Goal: Task Accomplishment & Management: Manage account settings

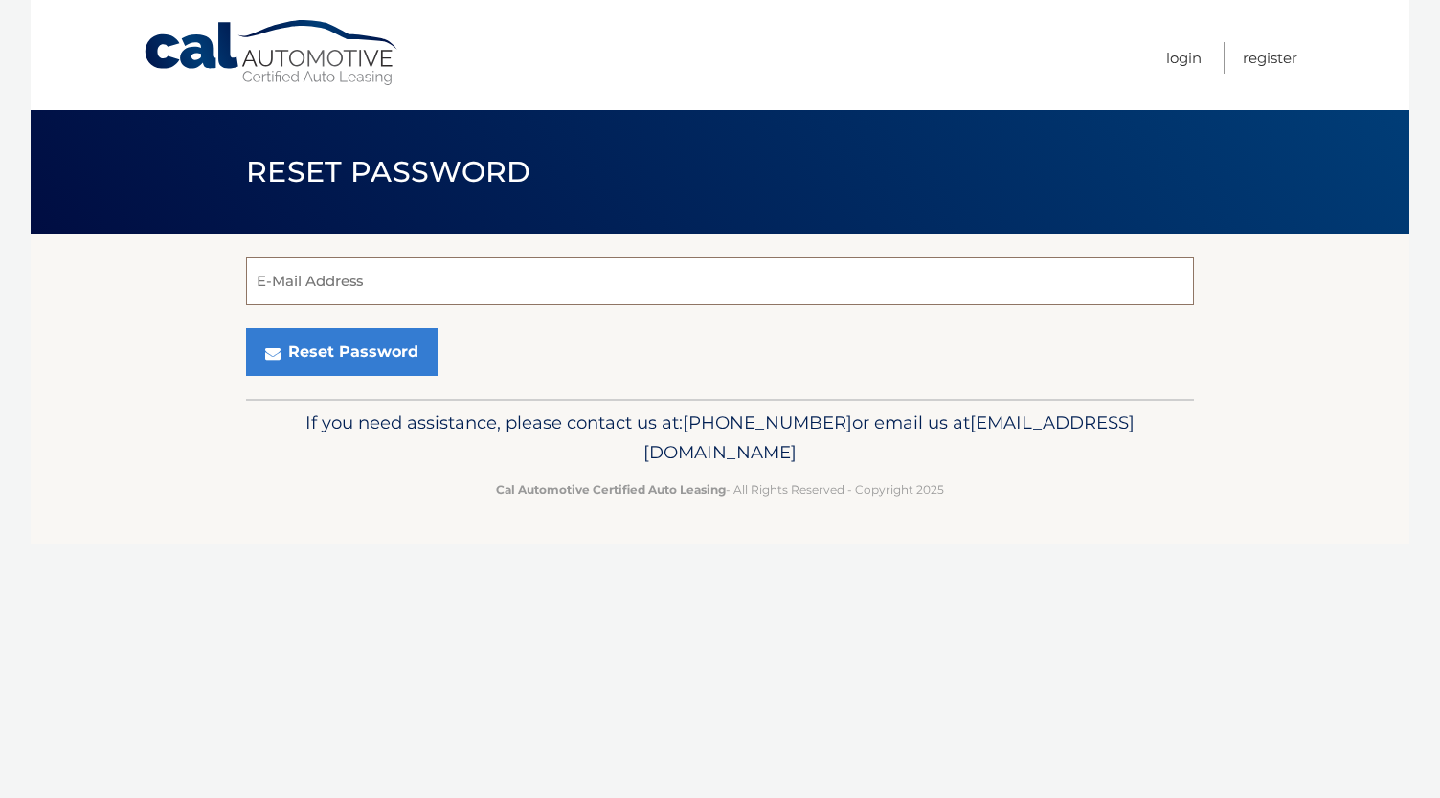
click at [396, 278] on input "E-Mail Address" at bounding box center [720, 282] width 948 height 48
type input "TENNISGIRL412@YAHOO.COM"
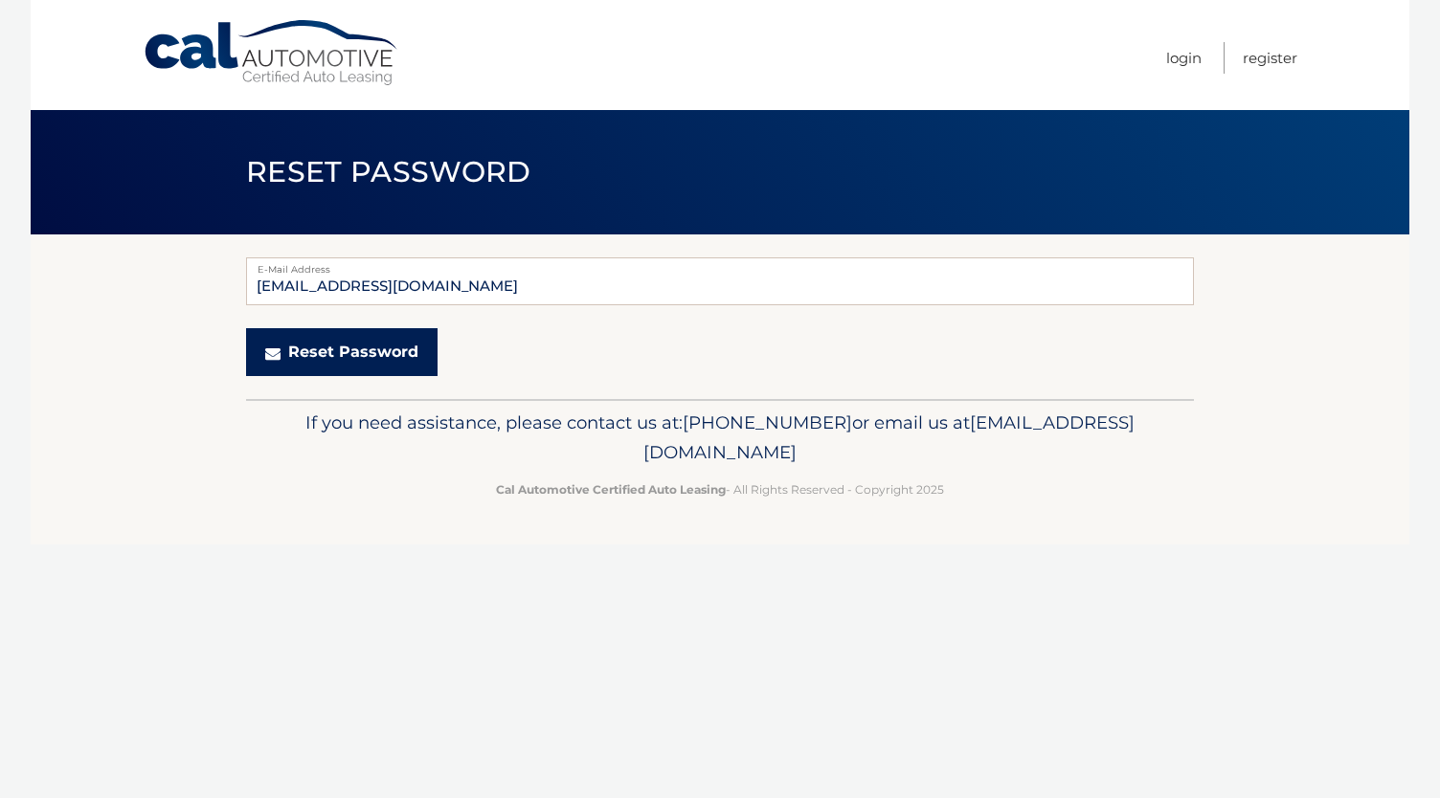
click at [371, 362] on button "Reset Password" at bounding box center [341, 352] width 191 height 48
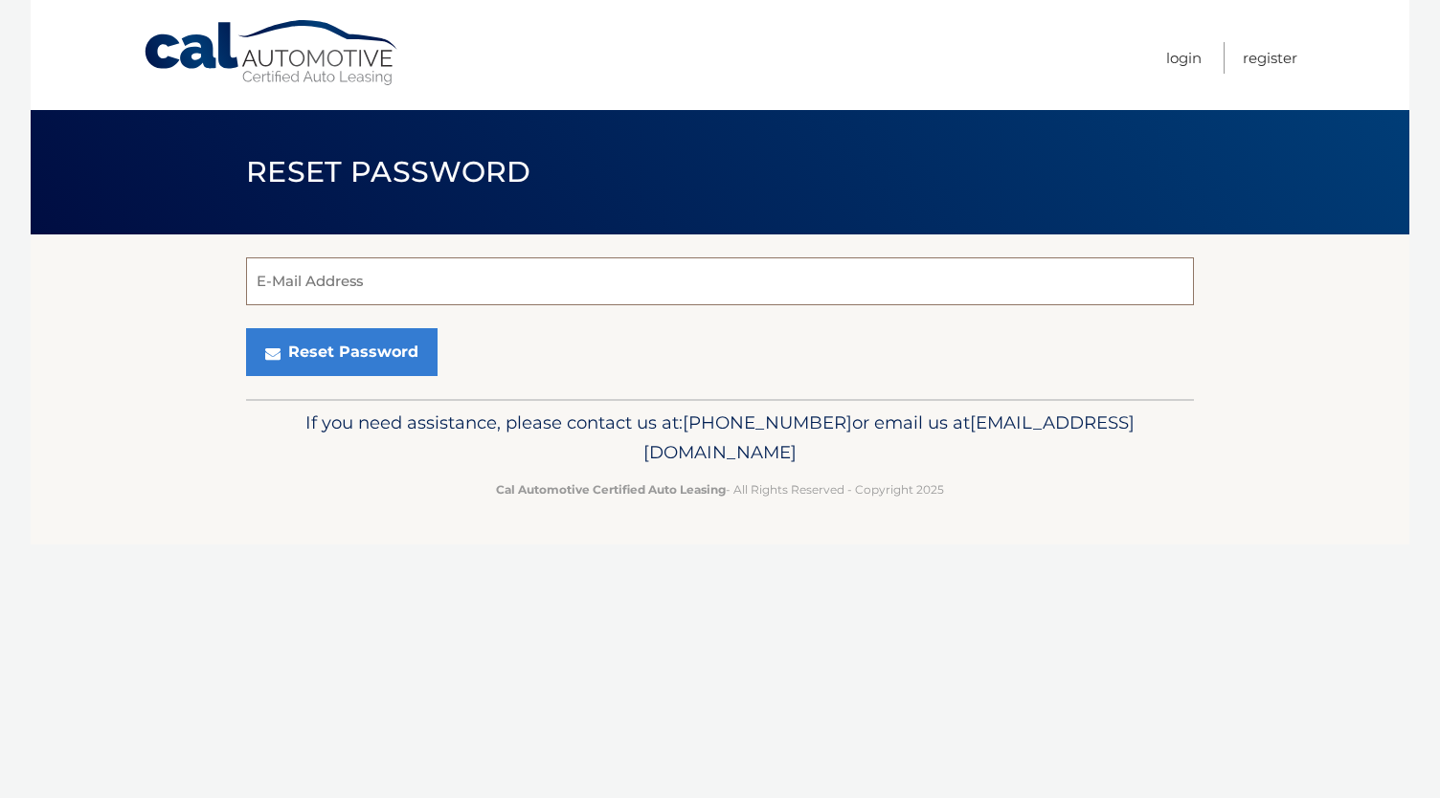
click at [360, 271] on input "E-Mail Address" at bounding box center [720, 282] width 948 height 48
type input "lginsberg63@gmail.com"
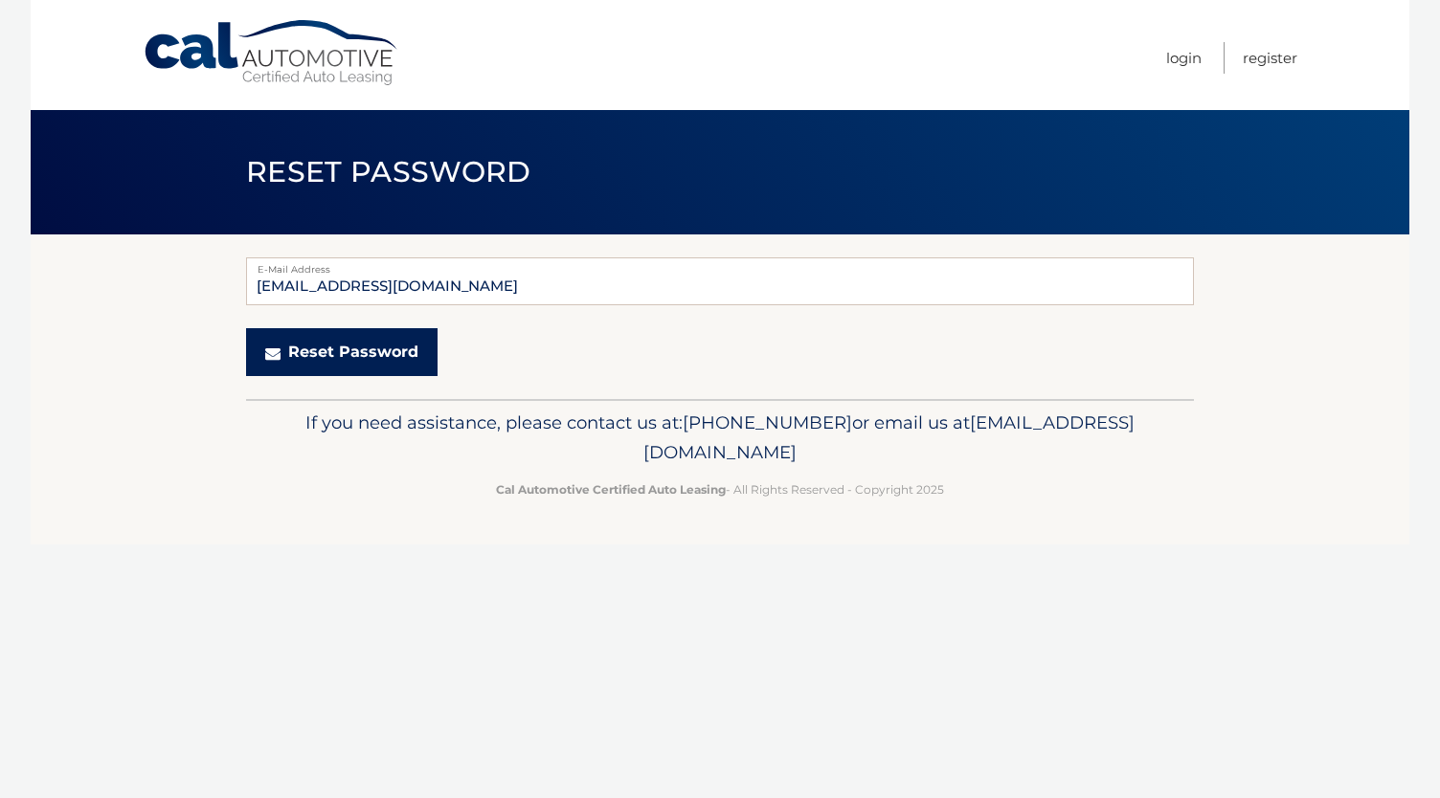
click at [409, 355] on button "Reset Password" at bounding box center [341, 352] width 191 height 48
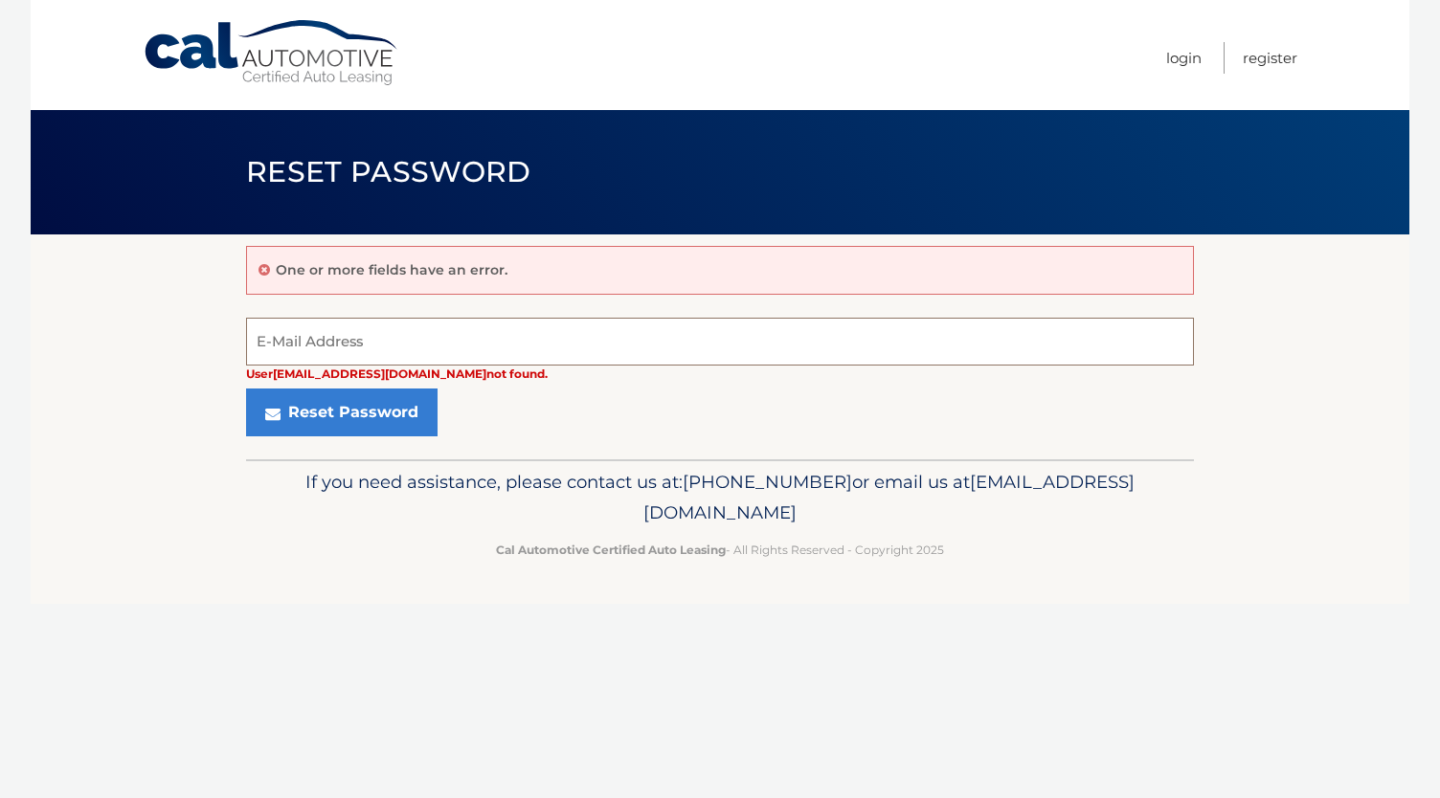
drag, startPoint x: 0, startPoint y: 0, endPoint x: 407, endPoint y: 355, distance: 540.1
click at [407, 355] on input "E-Mail Address" at bounding box center [720, 342] width 948 height 48
click at [329, 333] on input "E-Mail Address" at bounding box center [720, 342] width 948 height 48
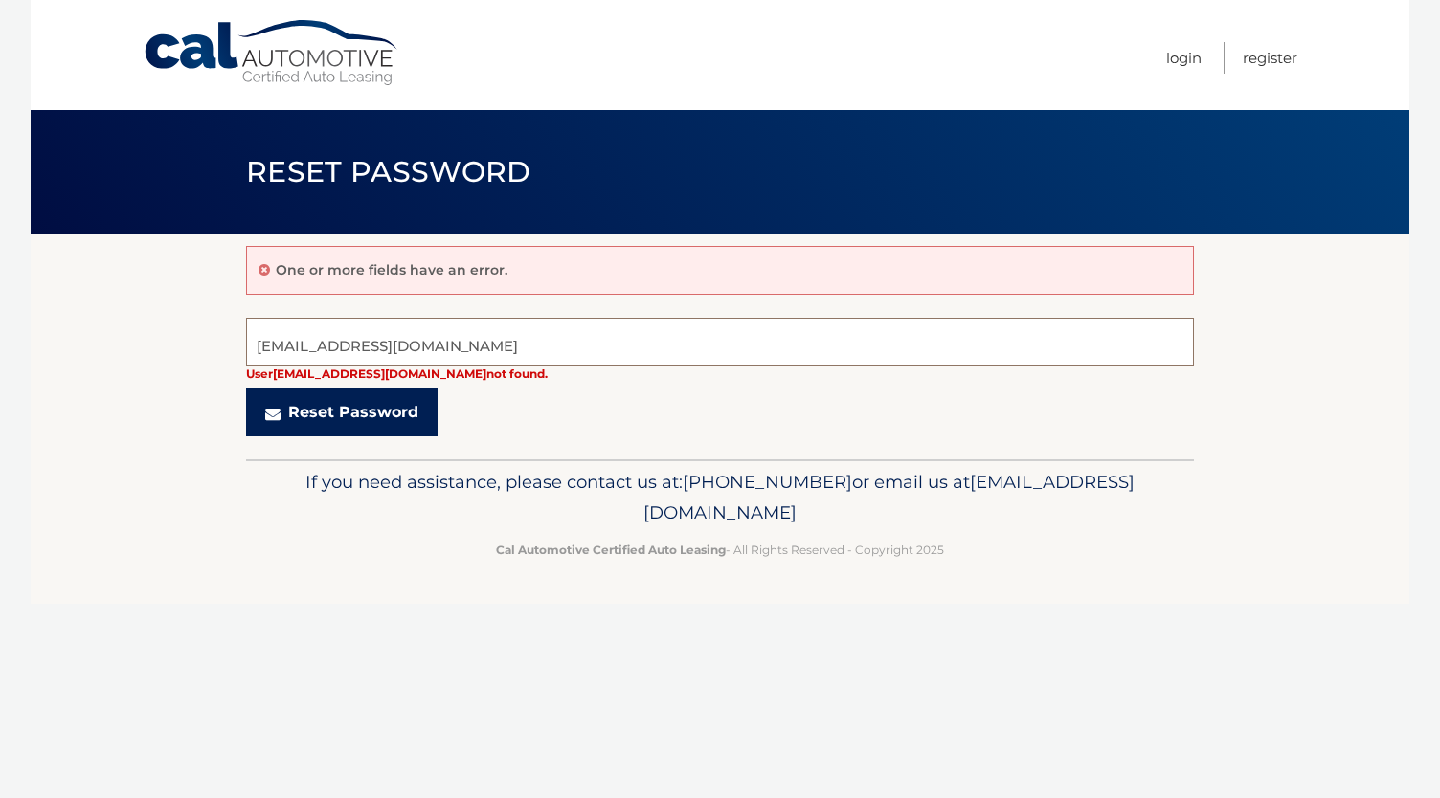
type input "lginsberg412@yahoo.com"
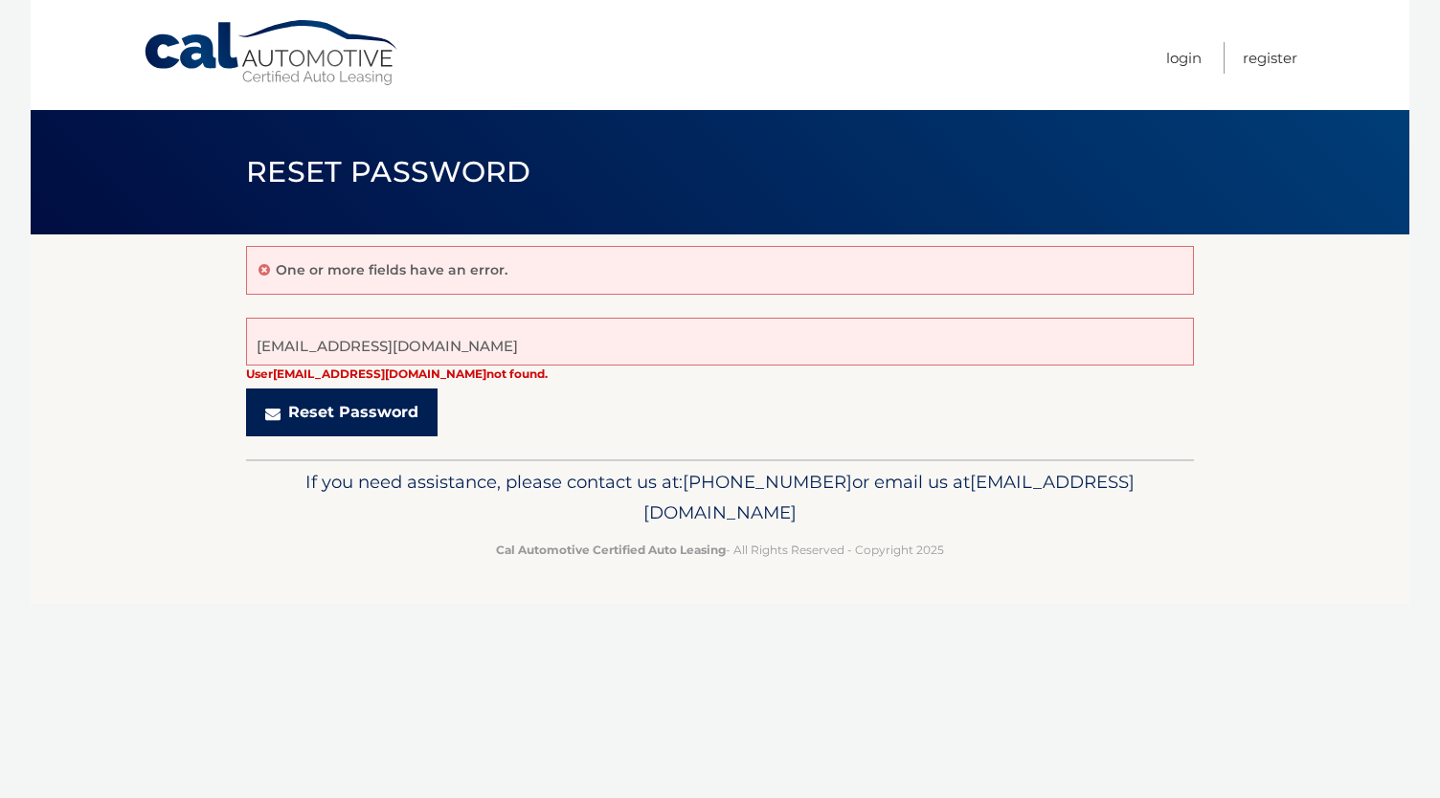
click at [370, 413] on button "Reset Password" at bounding box center [341, 413] width 191 height 48
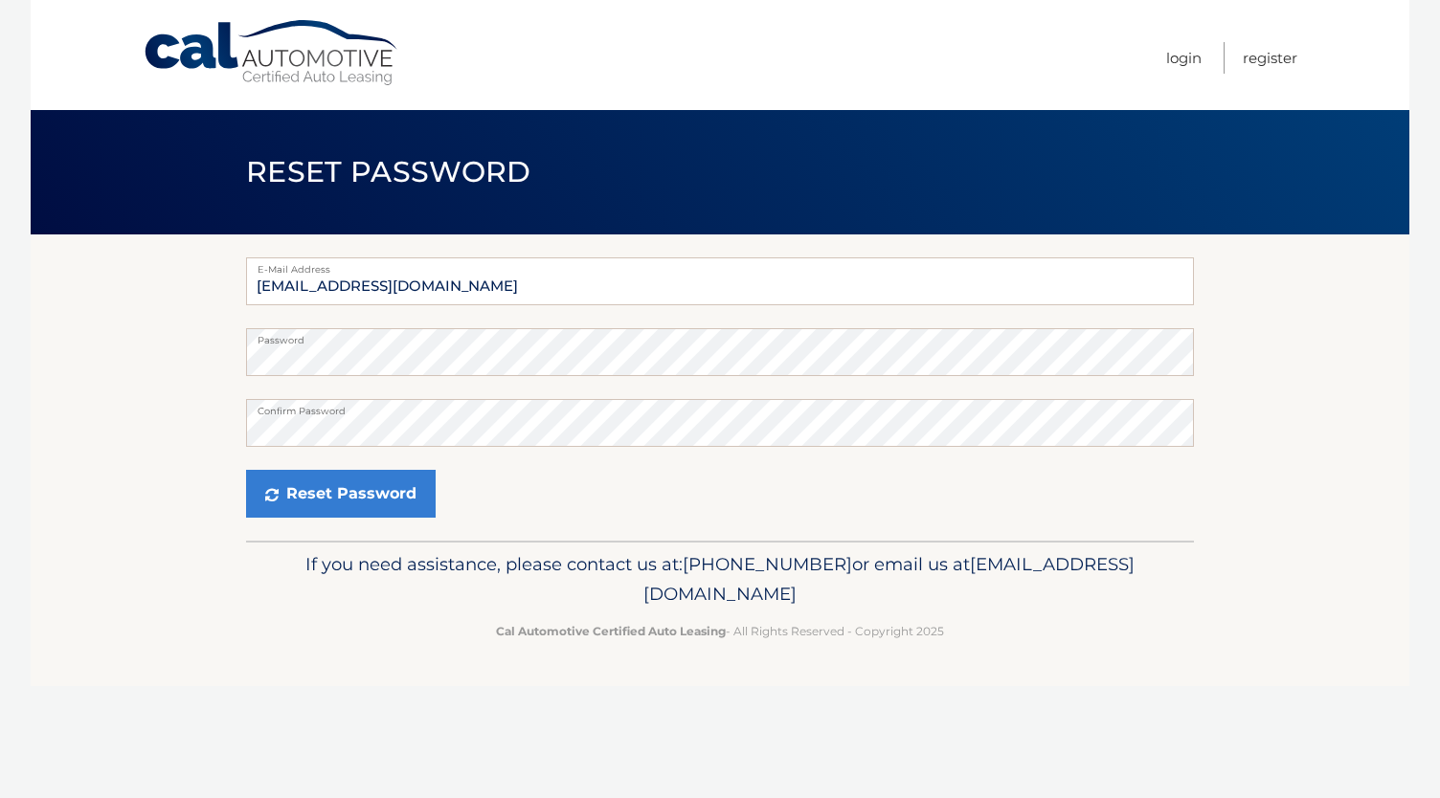
click at [1310, 690] on div "Cal Automotive Menu Login Register Reset Password Password" at bounding box center [720, 399] width 1379 height 798
click at [389, 491] on button "Reset Password" at bounding box center [341, 494] width 190 height 48
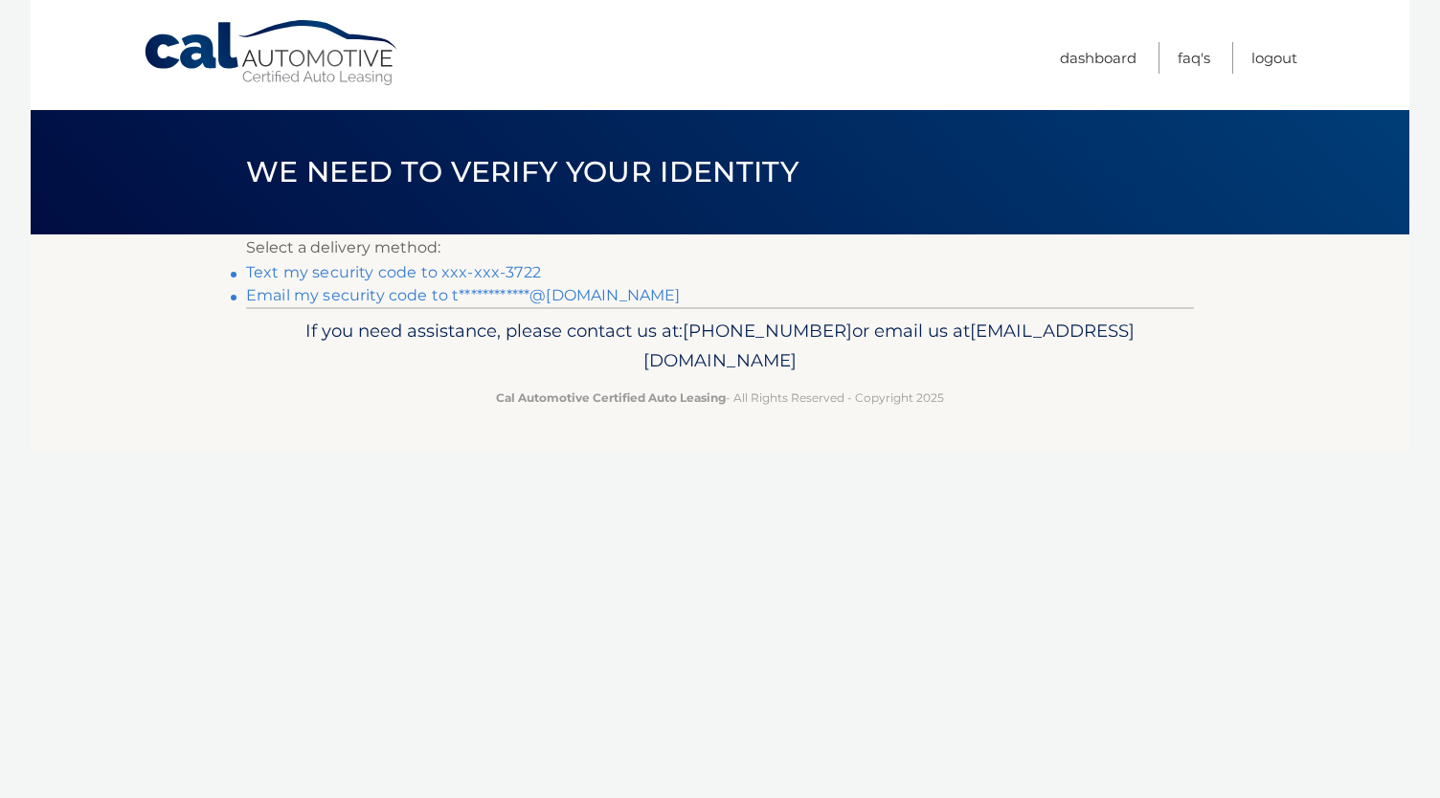
click at [389, 292] on link "**********" at bounding box center [463, 295] width 434 height 18
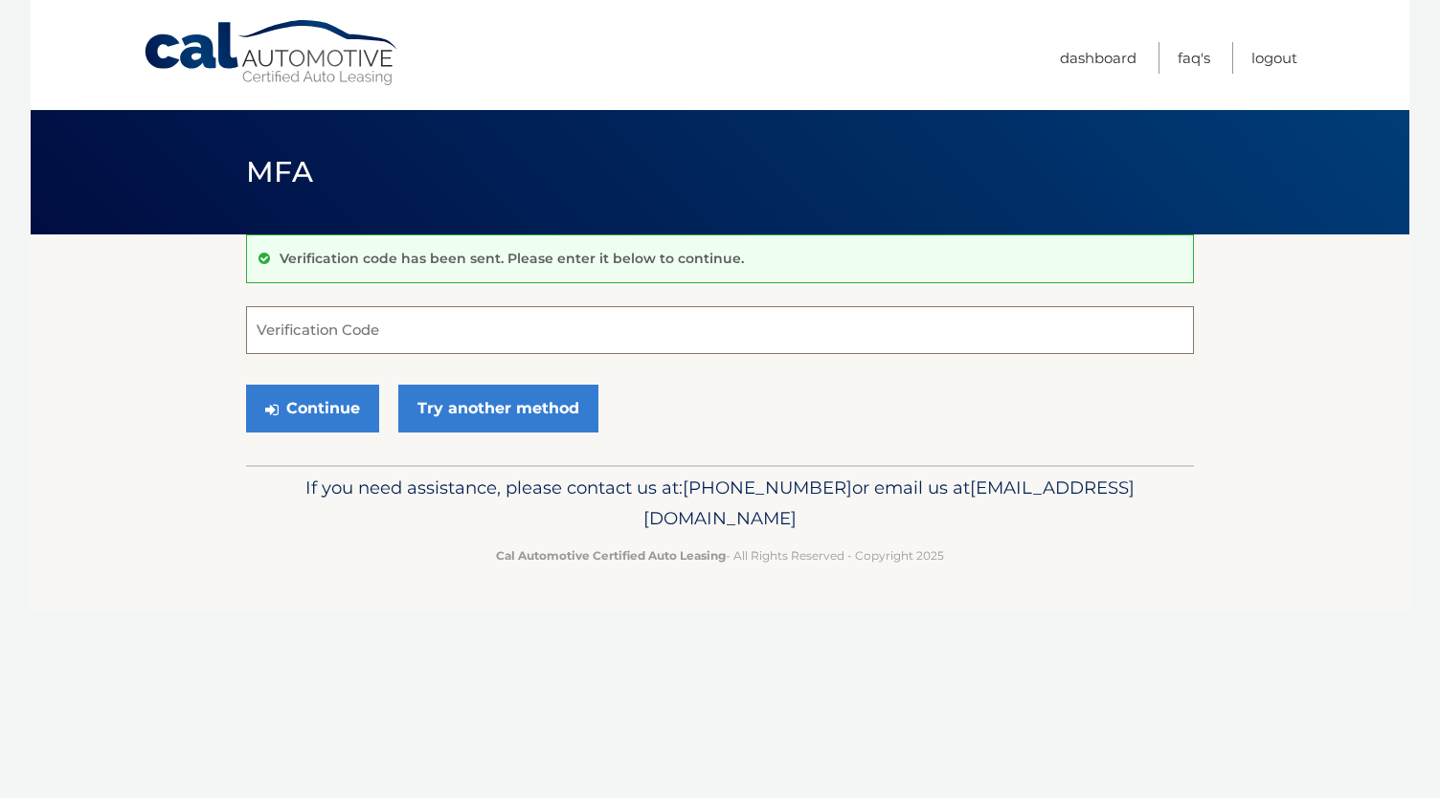
paste input "750553"
type input "750553"
click at [337, 397] on button "Continue" at bounding box center [312, 409] width 133 height 48
drag, startPoint x: 350, startPoint y: 330, endPoint x: 103, endPoint y: 317, distance: 247.4
click at [103, 317] on section "Verification code has been sent. Please enter it below to continue. 750553 Veri…" at bounding box center [720, 350] width 1379 height 231
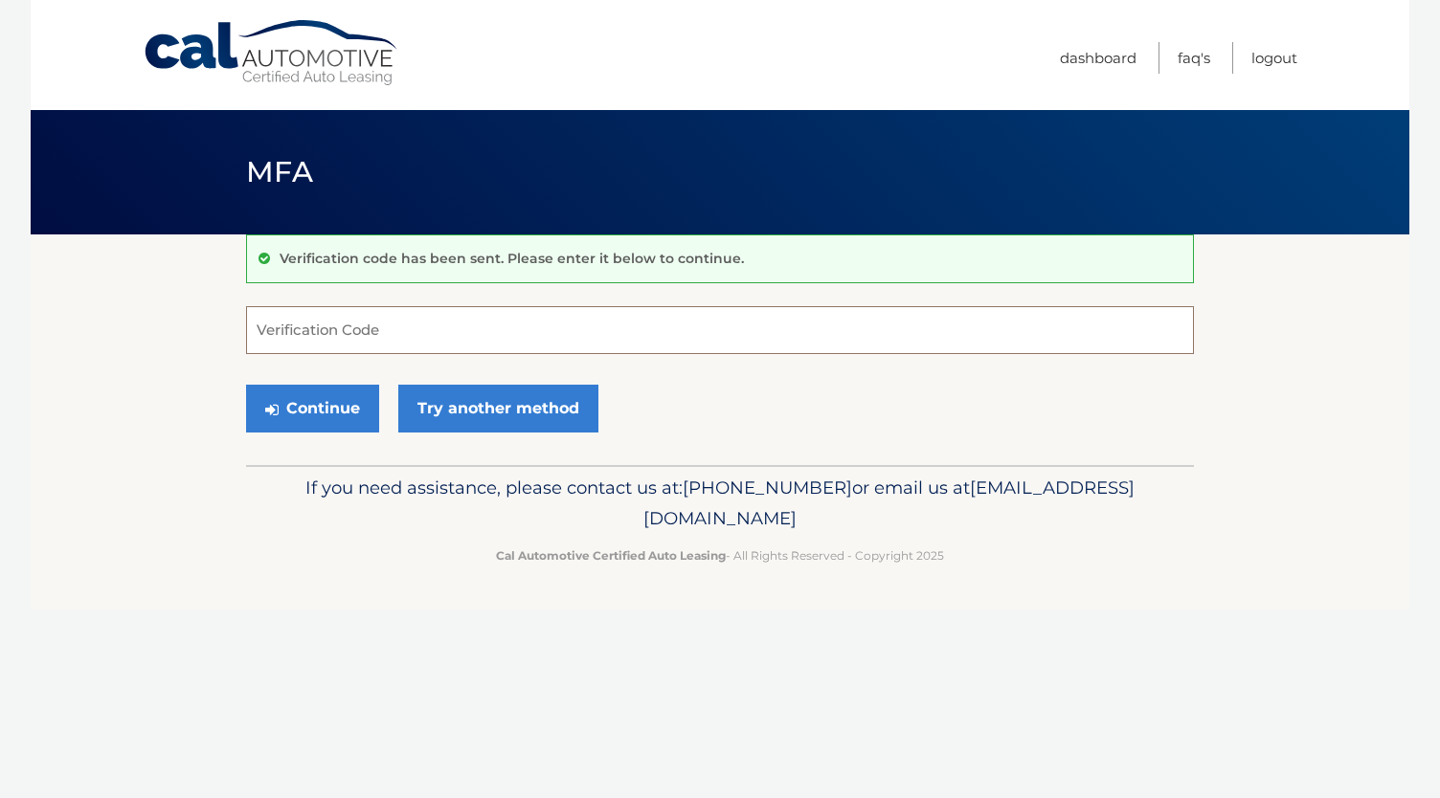
paste input "750553"
type input "750553"
click at [321, 397] on button "Continue" at bounding box center [312, 409] width 133 height 48
drag, startPoint x: 345, startPoint y: 334, endPoint x: 130, endPoint y: 303, distance: 216.6
click at [130, 303] on section "Verification code has been sent. Please enter it below to continue. 750553 Veri…" at bounding box center [720, 350] width 1379 height 231
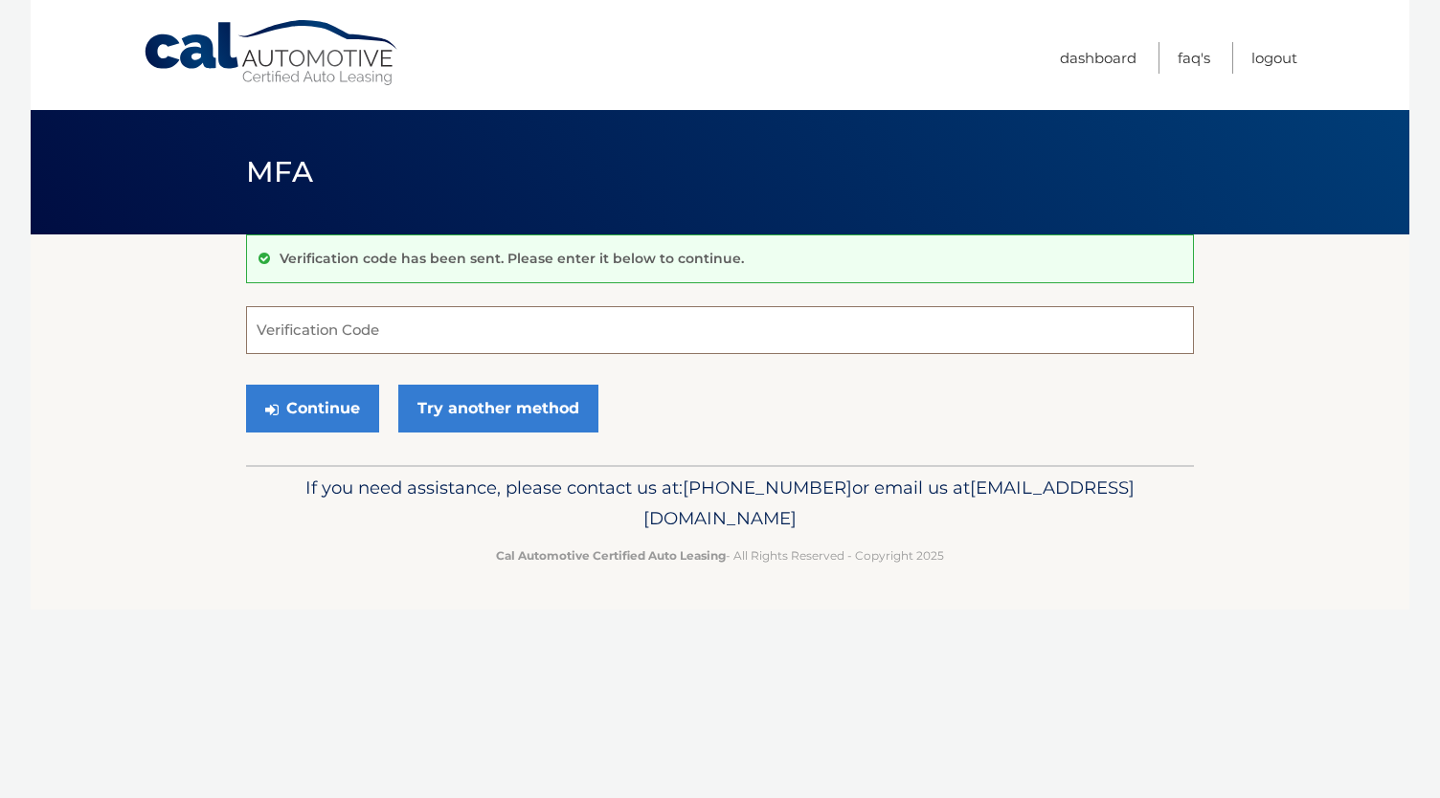
paste input "750553"
click at [337, 401] on button "Continue" at bounding box center [312, 409] width 133 height 48
click at [360, 330] on input "750553" at bounding box center [720, 330] width 948 height 48
drag, startPoint x: 333, startPoint y: 336, endPoint x: 143, endPoint y: 310, distance: 192.3
click at [143, 310] on section "Verification code has been sent. Please enter it below to continue. 750553 Veri…" at bounding box center [720, 350] width 1379 height 231
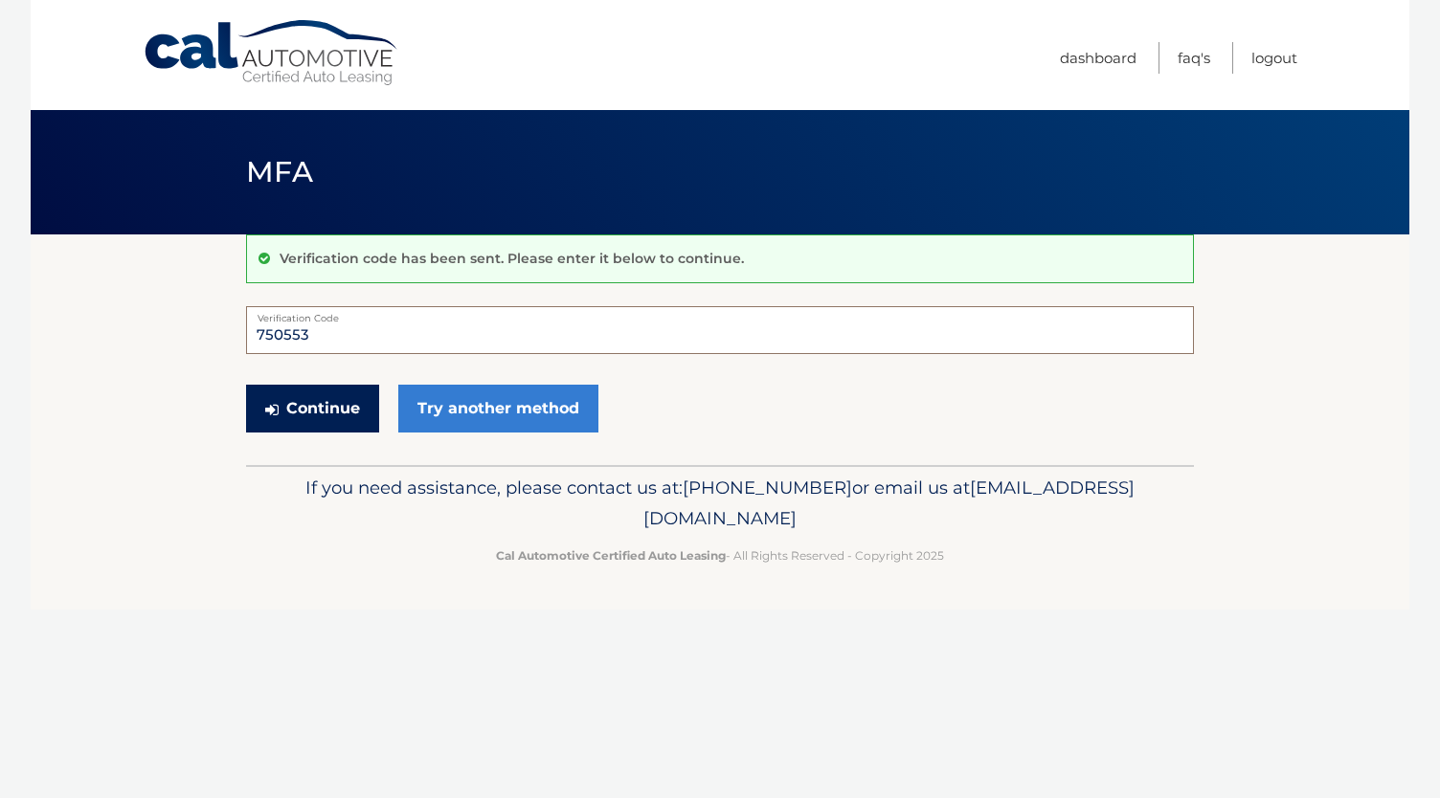
type input "750553"
click at [307, 410] on button "Continue" at bounding box center [312, 409] width 133 height 48
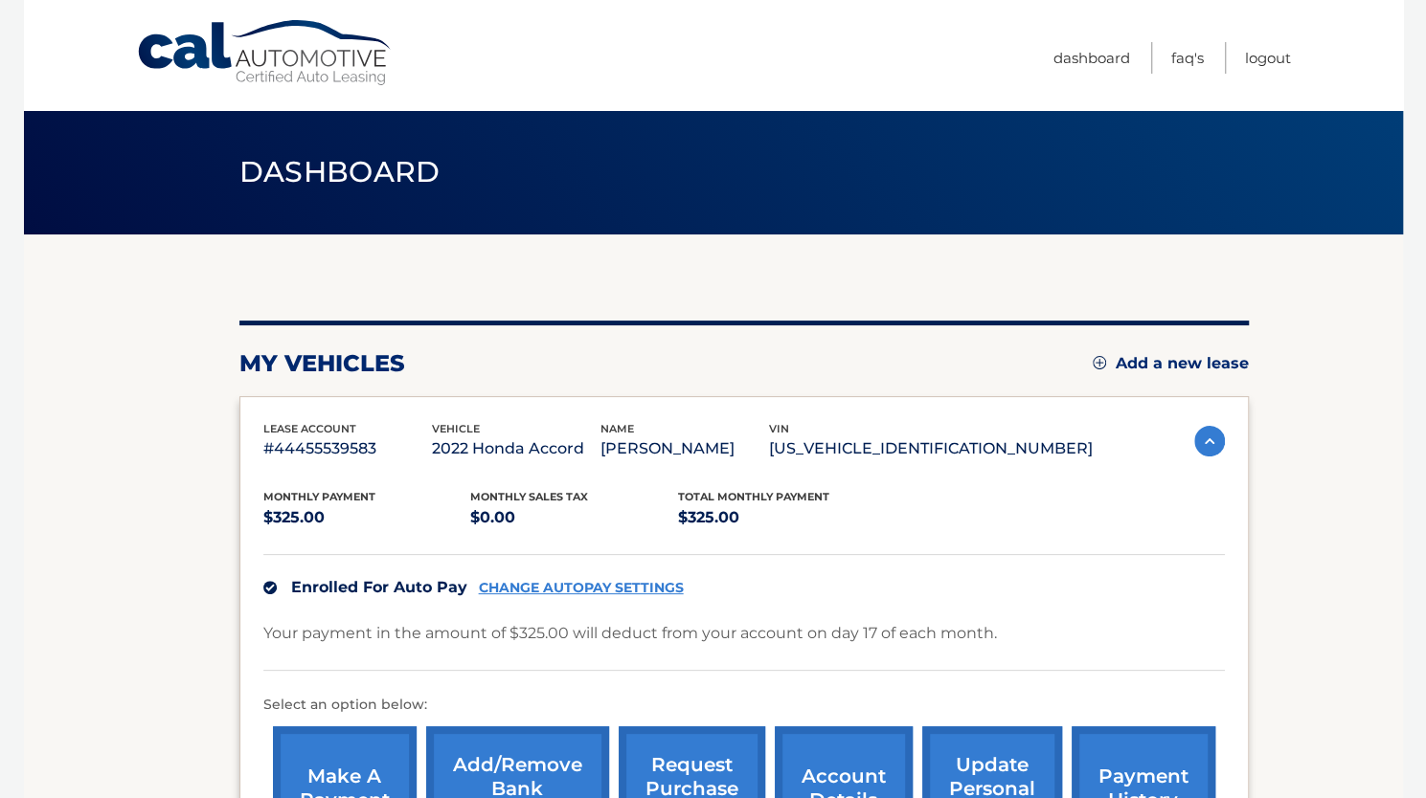
scroll to position [287, 0]
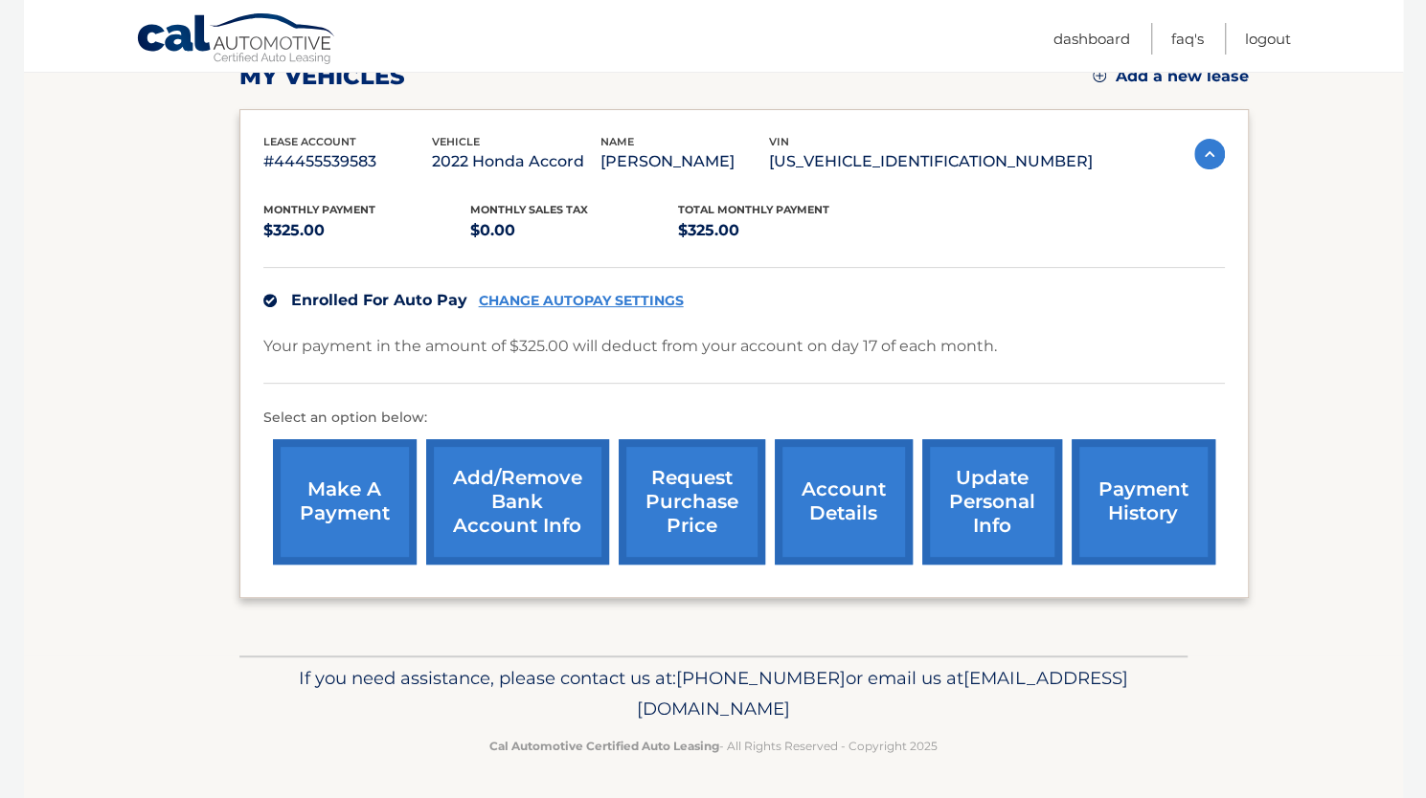
click at [1126, 488] on link "payment history" at bounding box center [1143, 501] width 144 height 125
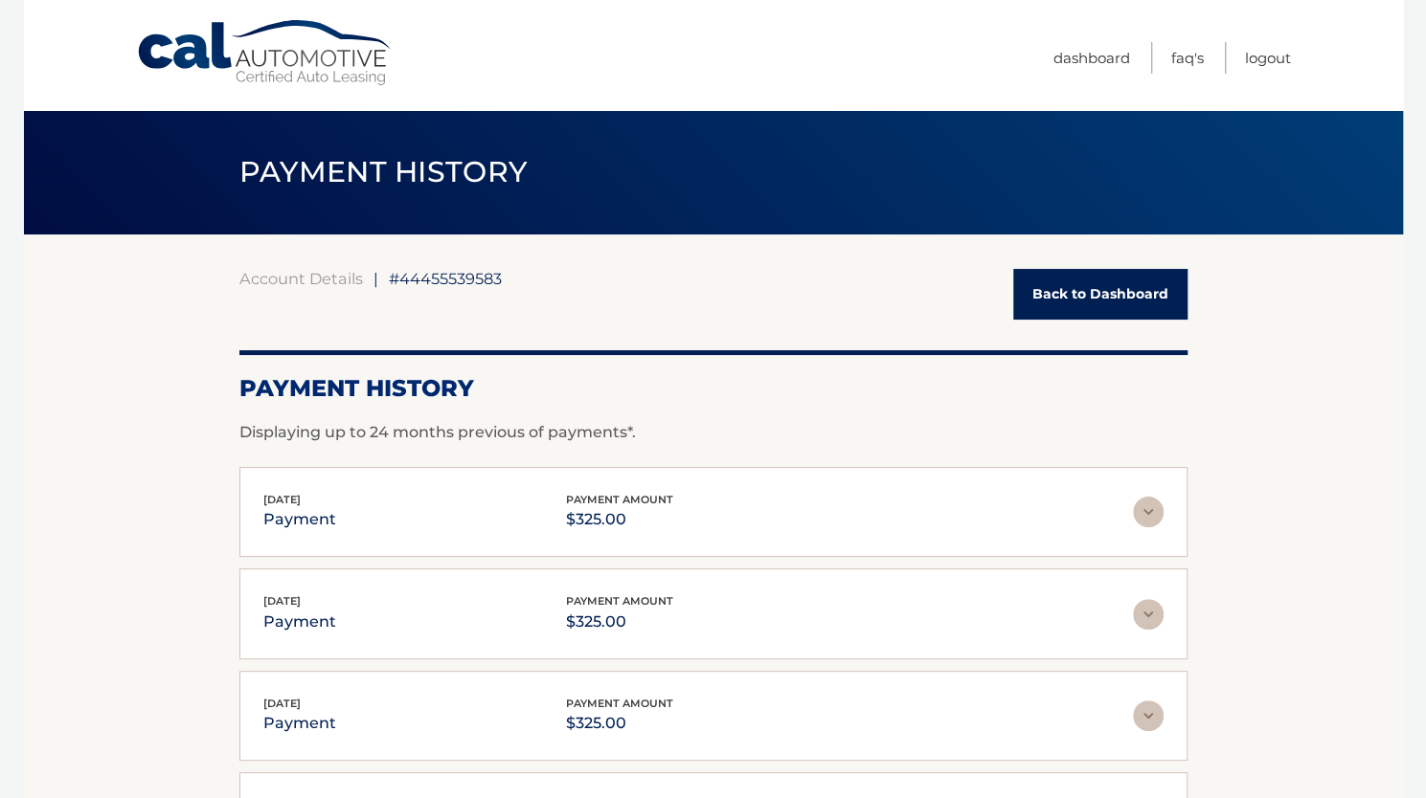
click at [1095, 303] on link "Back to Dashboard" at bounding box center [1100, 294] width 174 height 51
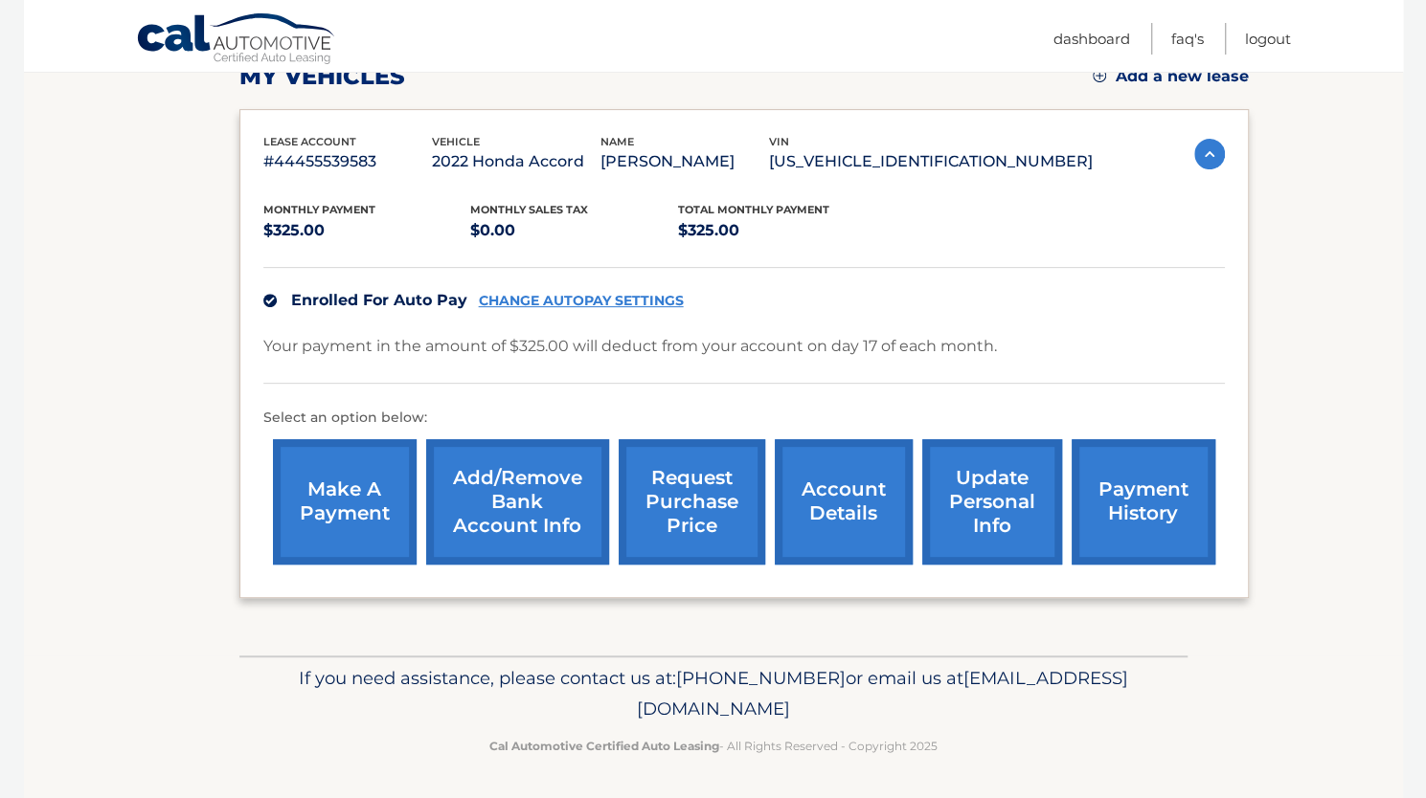
scroll to position [165, 0]
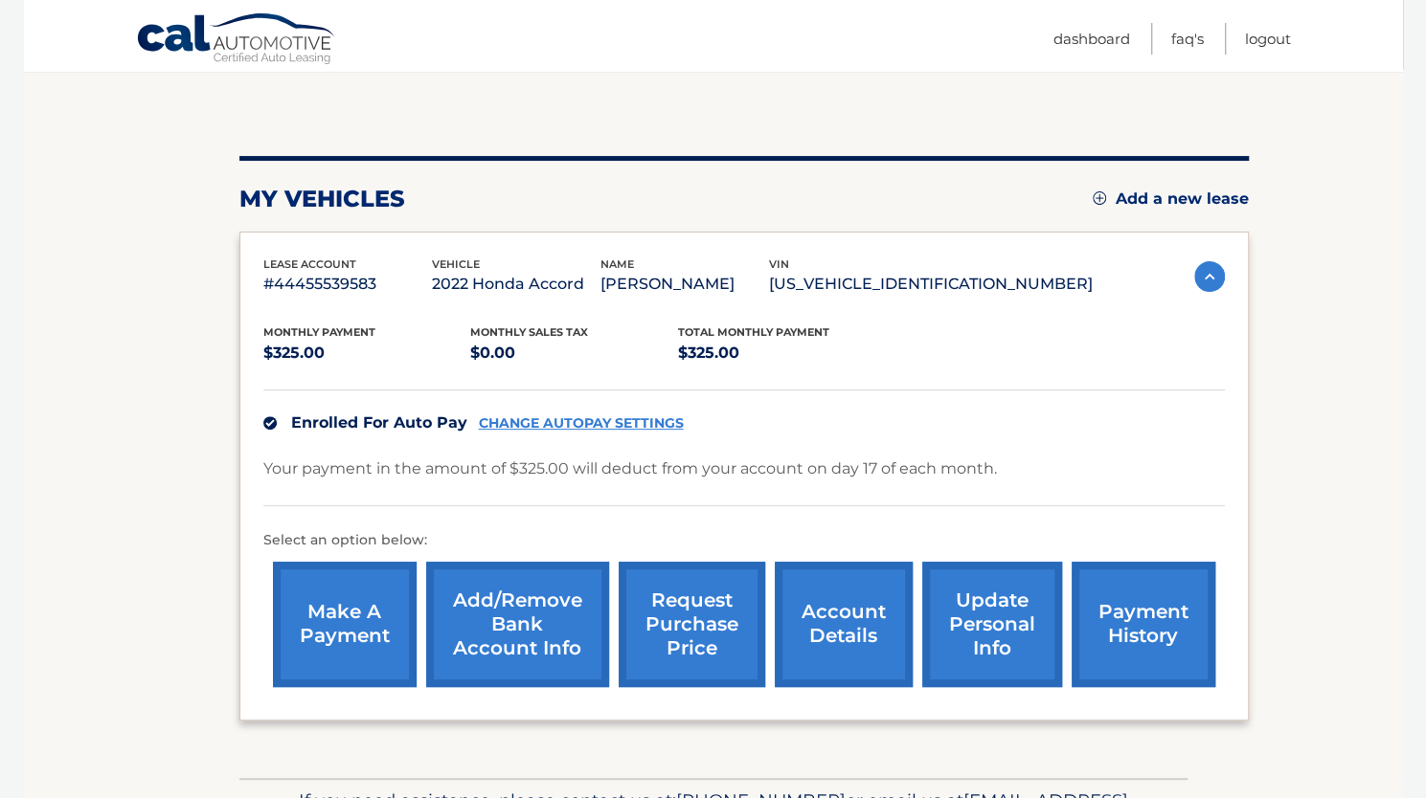
click at [846, 635] on link "account details" at bounding box center [844, 624] width 138 height 125
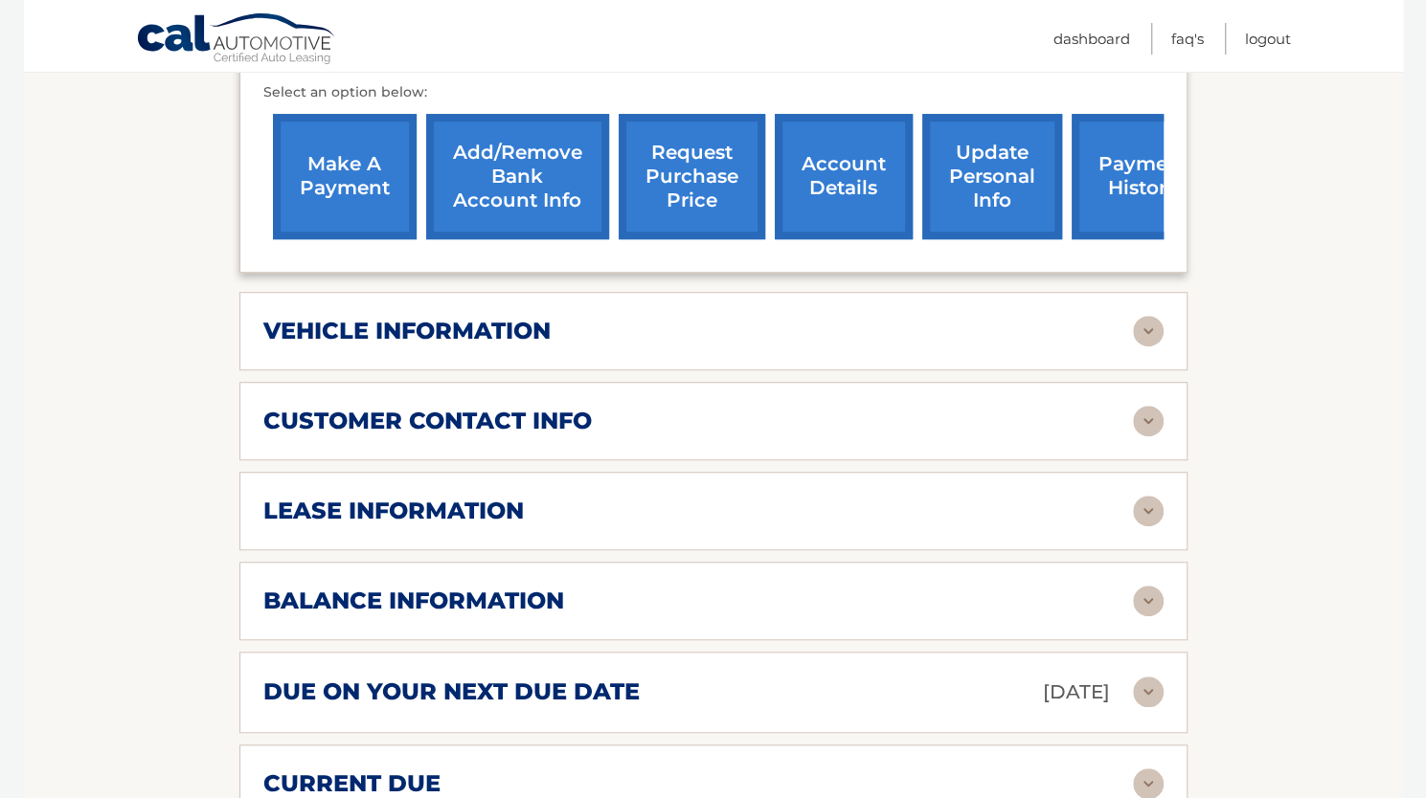
scroll to position [687, 0]
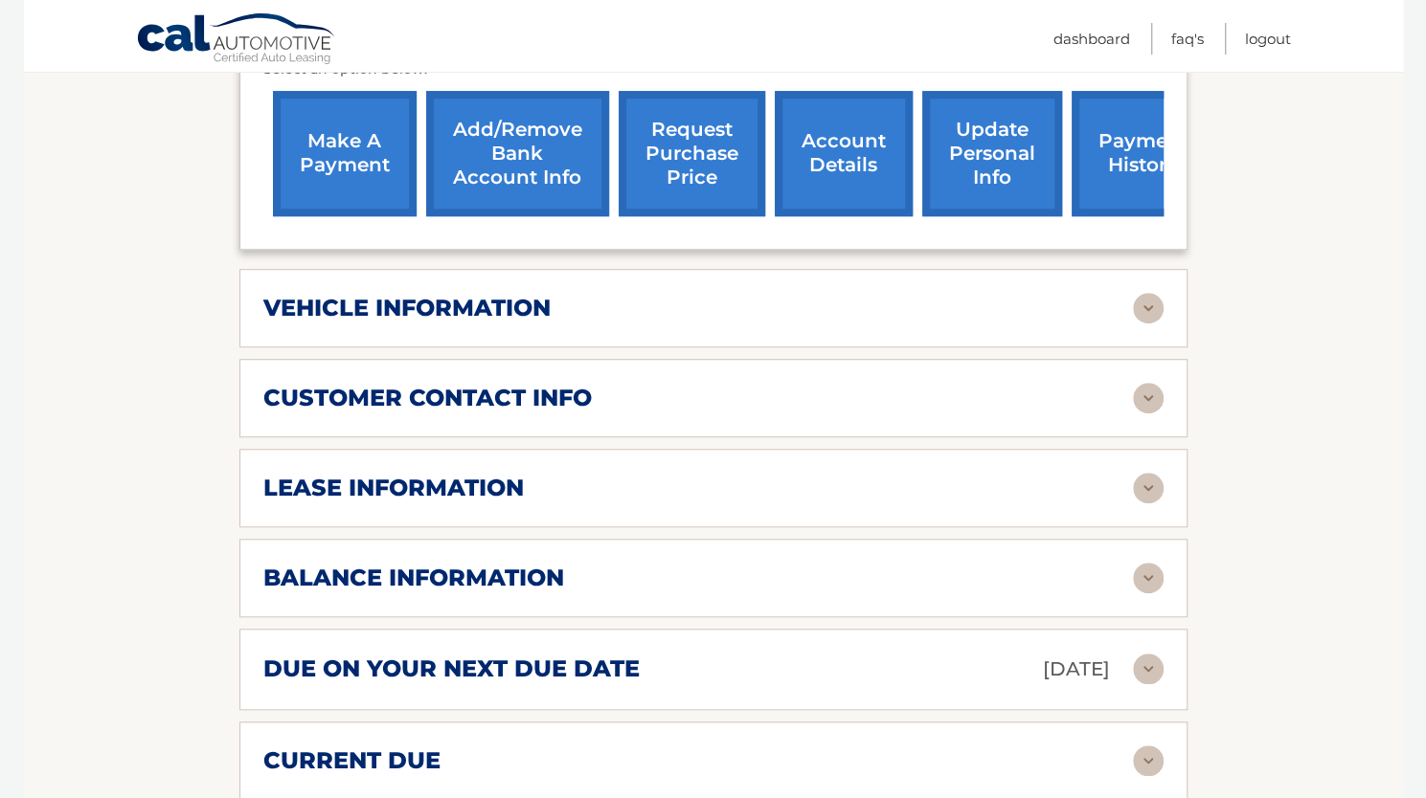
click at [1143, 473] on img at bounding box center [1148, 488] width 31 height 31
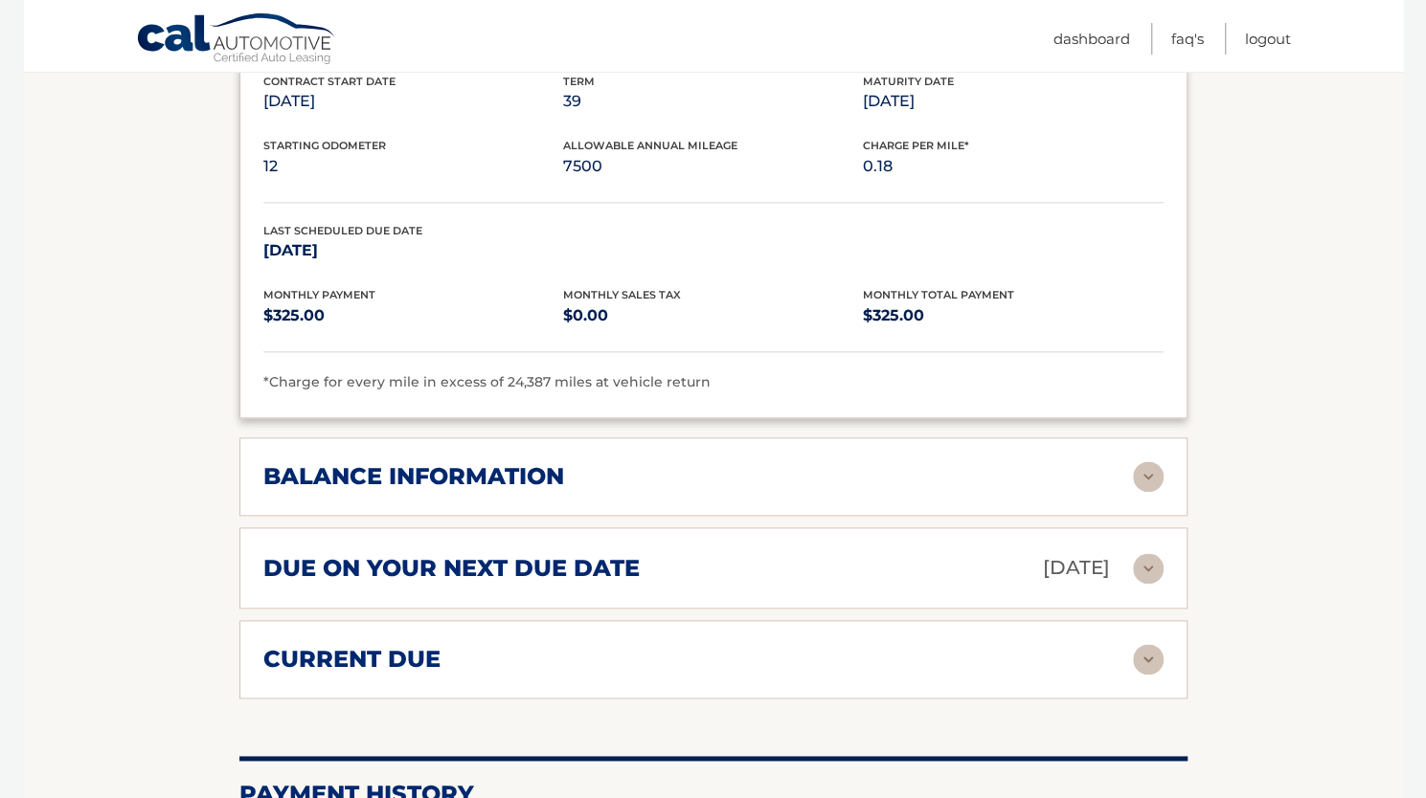
scroll to position [1130, 0]
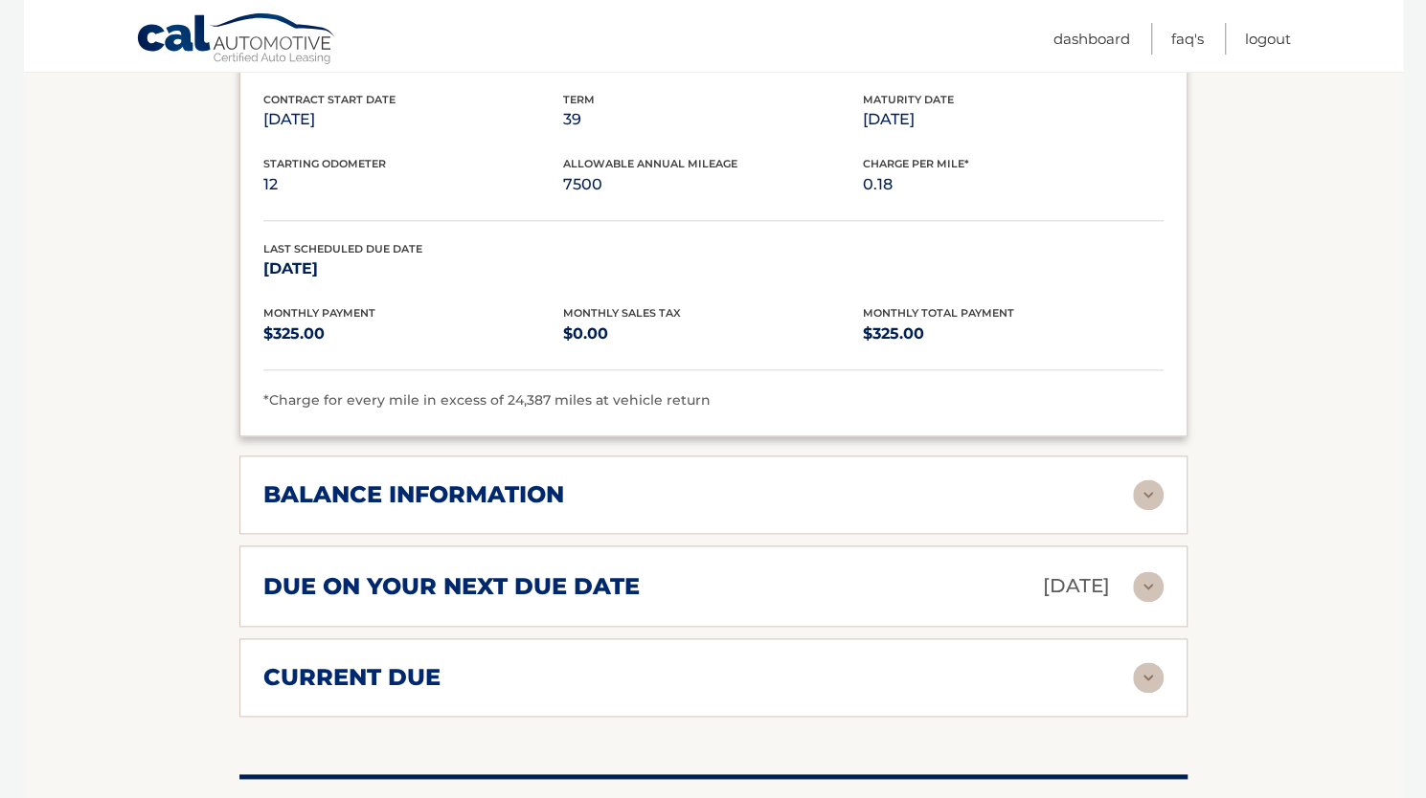
click at [1149, 480] on img at bounding box center [1148, 495] width 31 height 31
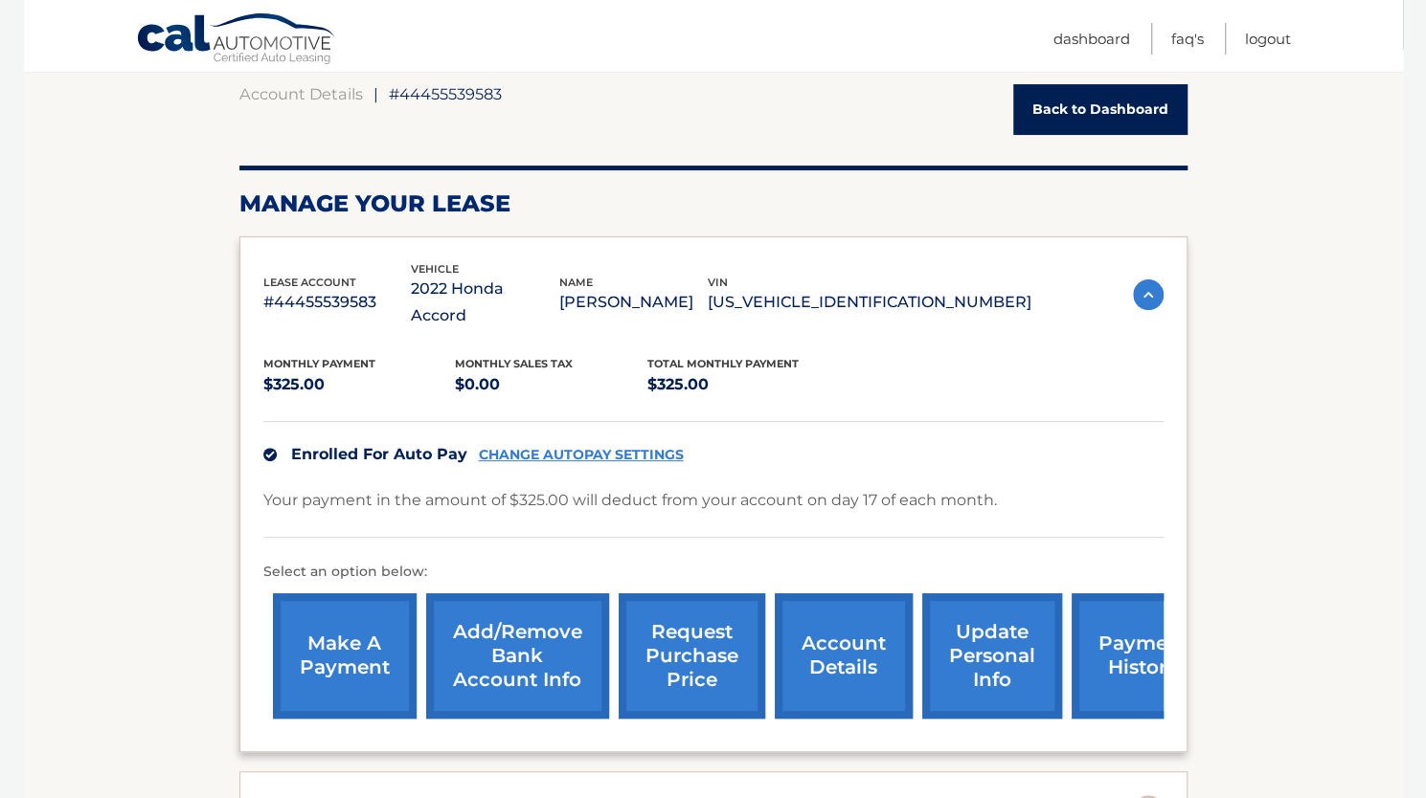
scroll to position [178, 0]
